Goal: Task Accomplishment & Management: Complete application form

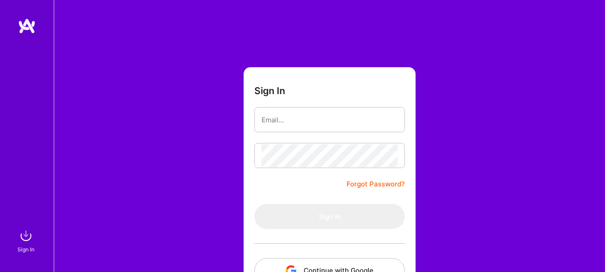
click at [30, 108] on div at bounding box center [27, 122] width 54 height 209
click at [272, 133] on form "Sign In Forgot Password? Sign In Continue with Google Continue with Github" at bounding box center [330, 198] width 172 height 262
click at [286, 116] on input "email" at bounding box center [330, 119] width 136 height 23
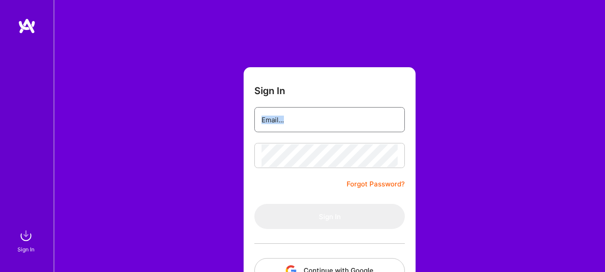
click at [286, 116] on input "email" at bounding box center [330, 119] width 136 height 23
click at [481, 108] on div "Sign In Forgot Password? Sign In Continue with Google Continue with Github" at bounding box center [329, 168] width 551 height 336
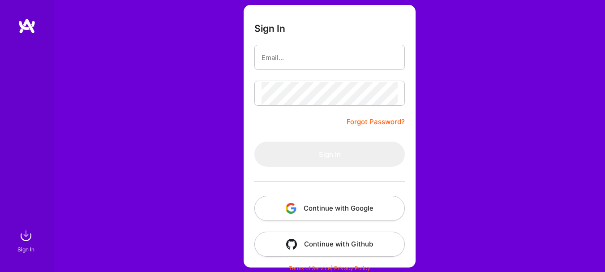
scroll to position [64, 0]
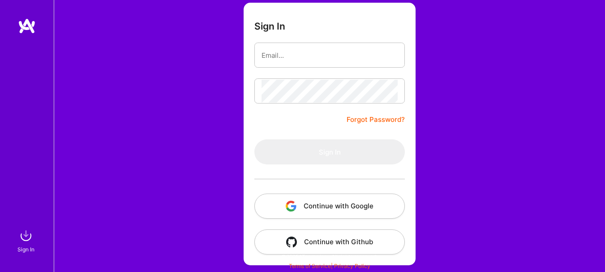
click at [335, 210] on button "Continue with Google" at bounding box center [329, 205] width 150 height 25
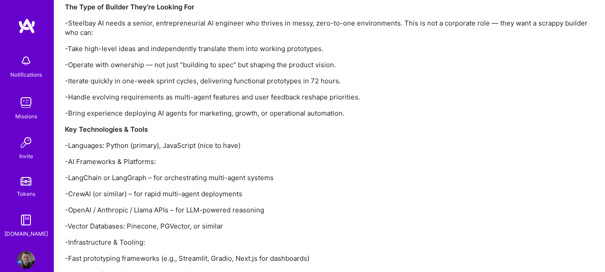
scroll to position [1039, 0]
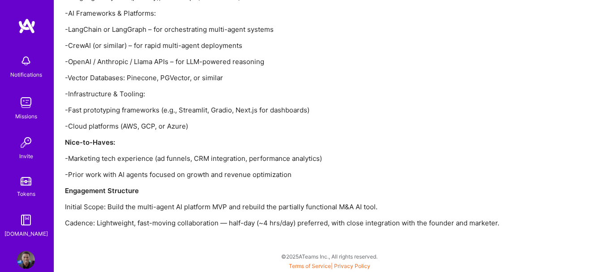
click at [434, 140] on p "Nice-to-Haves:" at bounding box center [329, 141] width 529 height 9
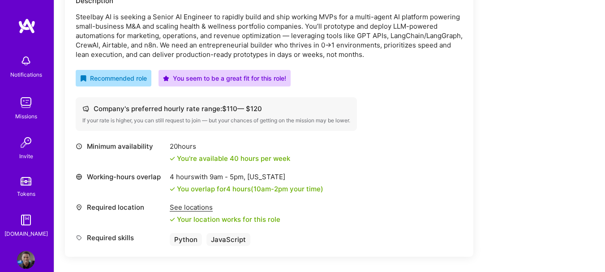
scroll to position [0, 0]
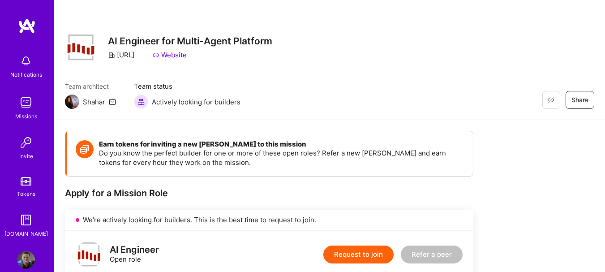
click at [362, 162] on p "Do you know the perfect builder for one or more of these open roles? Refer a ne…" at bounding box center [281, 157] width 365 height 19
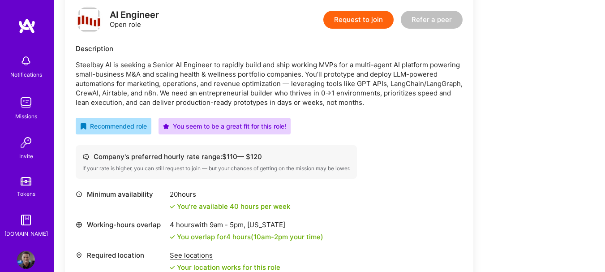
scroll to position [223, 0]
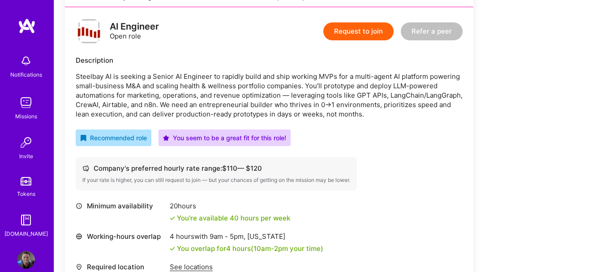
click at [376, 25] on button "Request to join" at bounding box center [358, 31] width 70 height 18
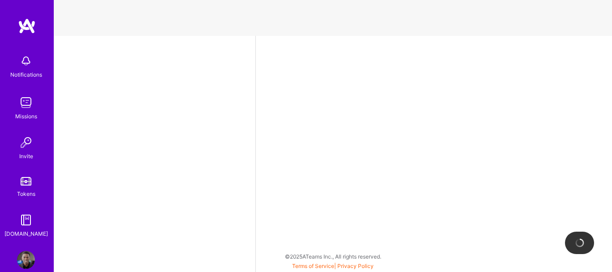
select select "US"
